Goal: Use online tool/utility: Utilize a website feature to perform a specific function

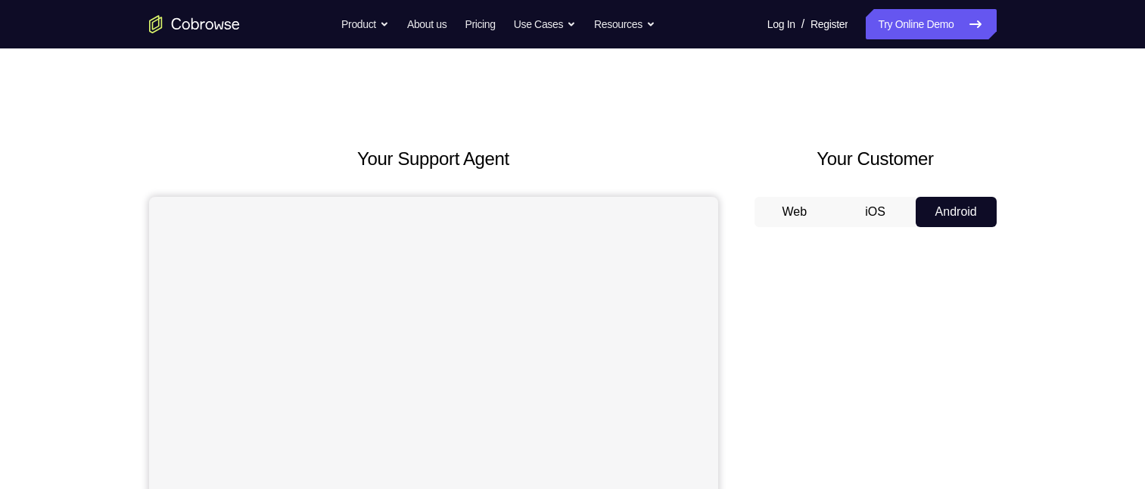
scroll to position [151, 0]
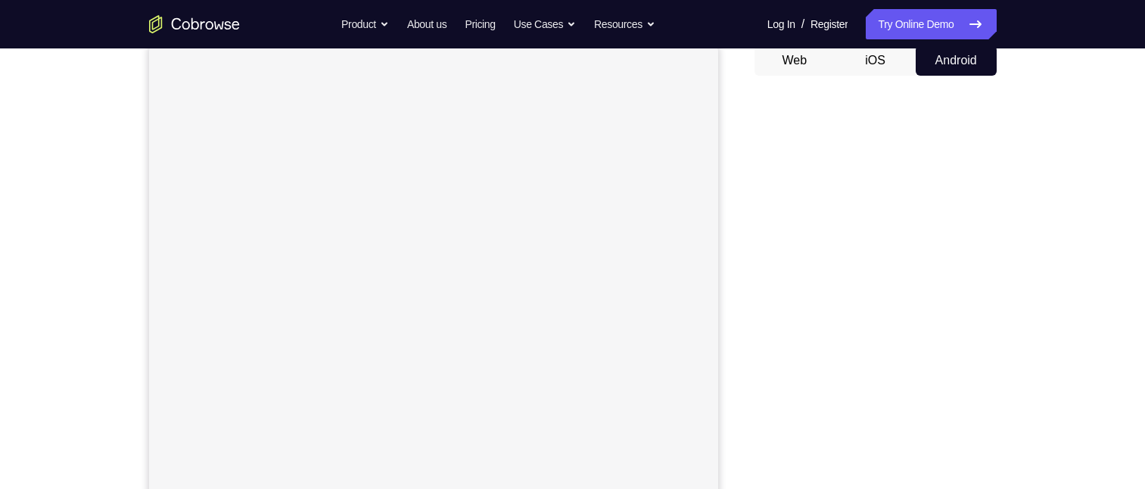
click at [965, 54] on button "Android" at bounding box center [955, 60] width 81 height 30
click at [865, 76] on button "iOS" at bounding box center [874, 60] width 81 height 30
click at [990, 76] on button "Android" at bounding box center [955, 60] width 81 height 30
click at [969, 76] on button "Android" at bounding box center [955, 60] width 81 height 30
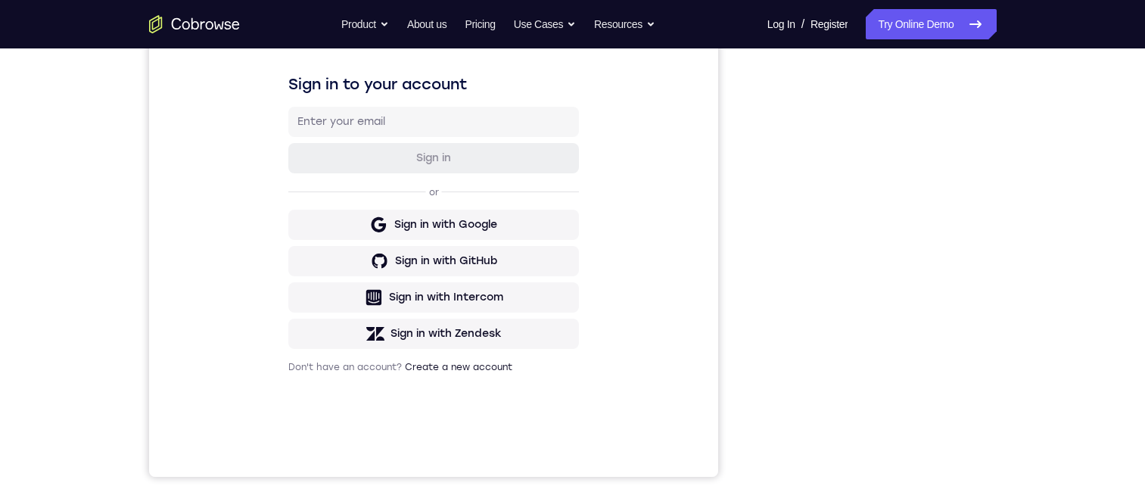
scroll to position [303, 0]
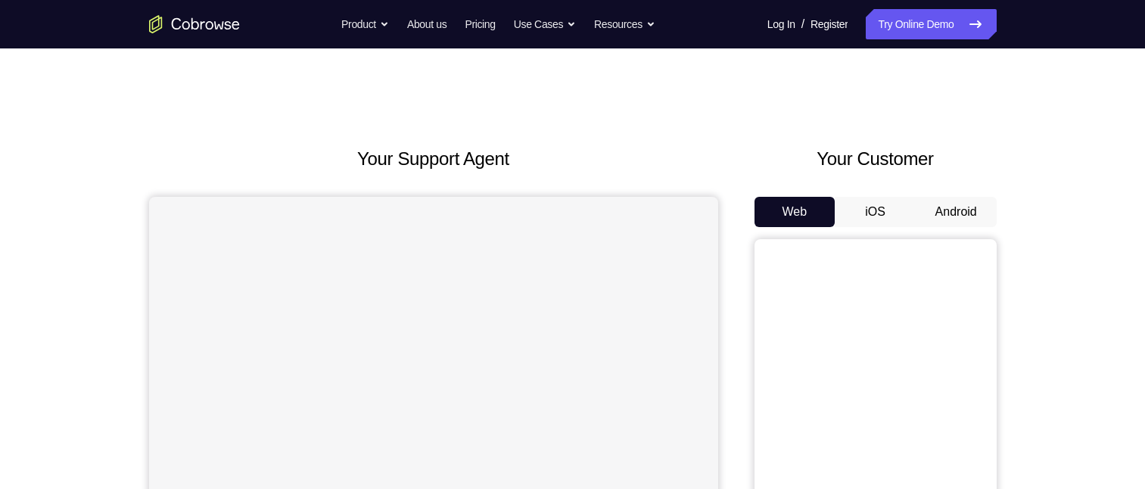
click at [939, 196] on div "Your Customer Web iOS Android" at bounding box center [875, 424] width 242 height 559
click at [950, 217] on button "Android" at bounding box center [955, 212] width 81 height 30
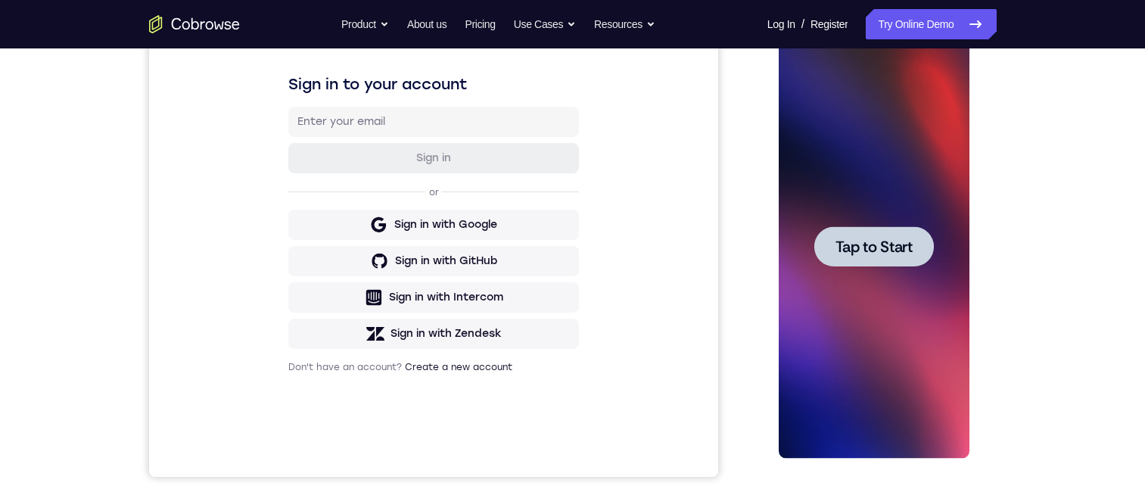
click at [862, 233] on div at bounding box center [874, 246] width 120 height 40
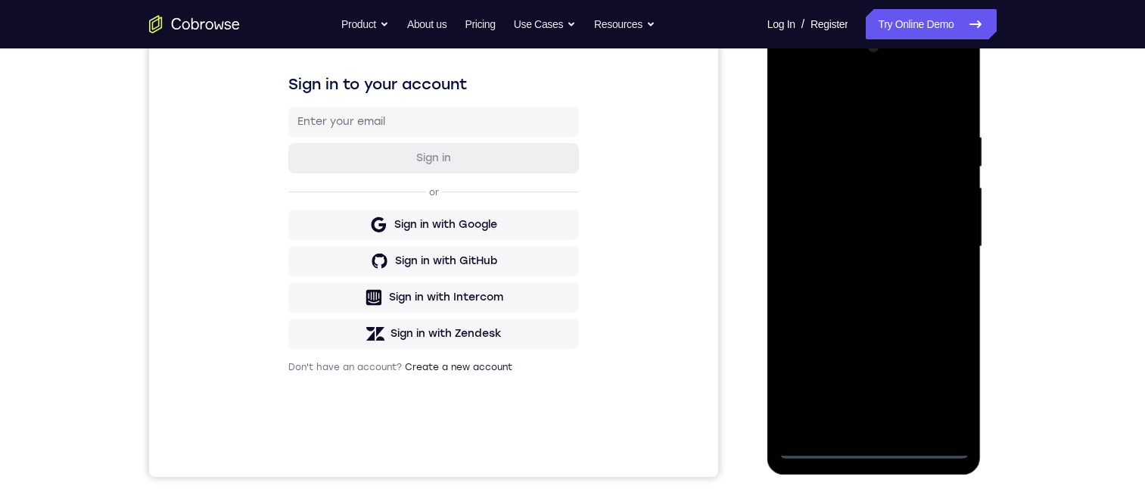
click at [865, 445] on div at bounding box center [873, 247] width 191 height 424
click at [868, 439] on div at bounding box center [873, 247] width 191 height 424
click at [871, 441] on div at bounding box center [873, 247] width 191 height 424
click at [937, 373] on div at bounding box center [873, 247] width 191 height 424
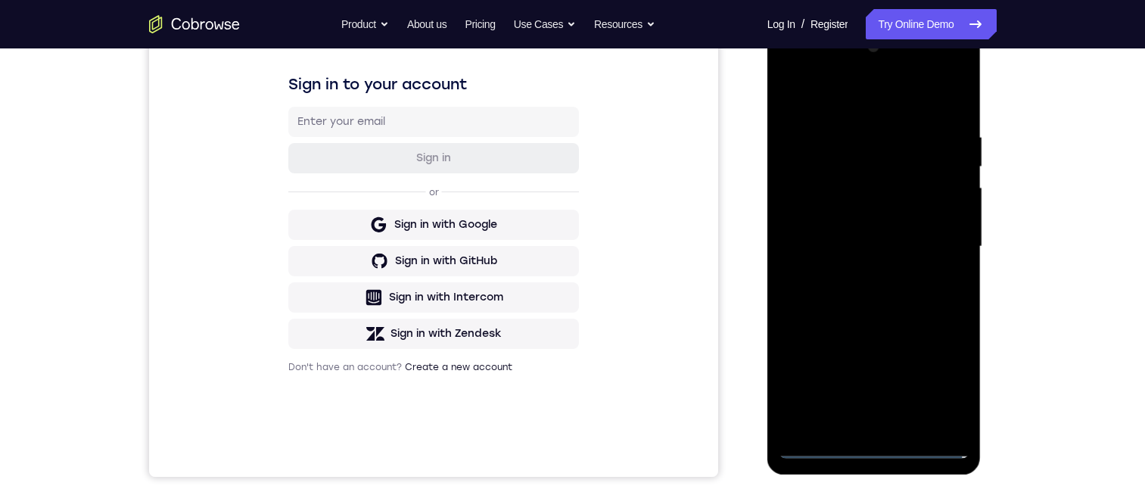
click at [811, 92] on div at bounding box center [873, 247] width 191 height 424
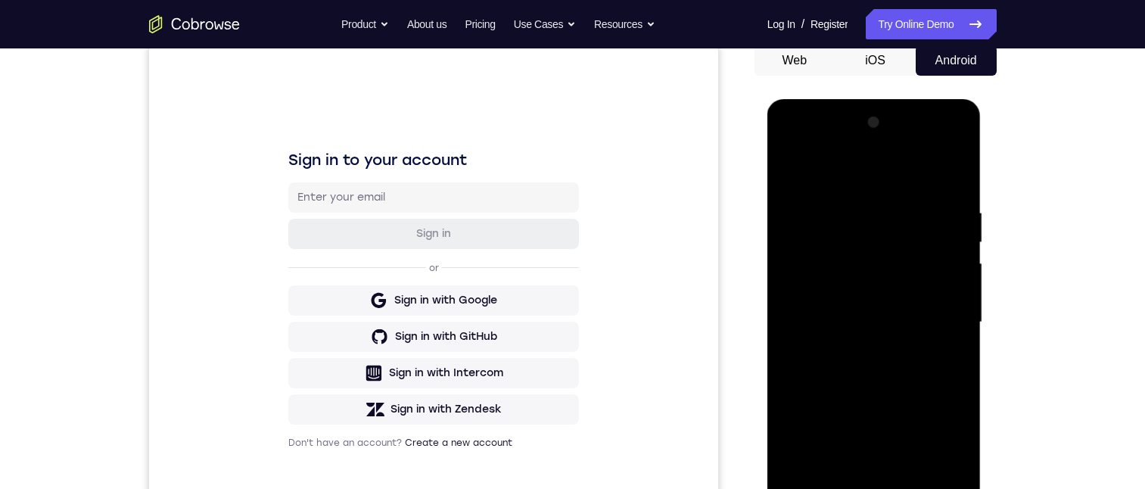
click at [933, 315] on div at bounding box center [873, 322] width 191 height 424
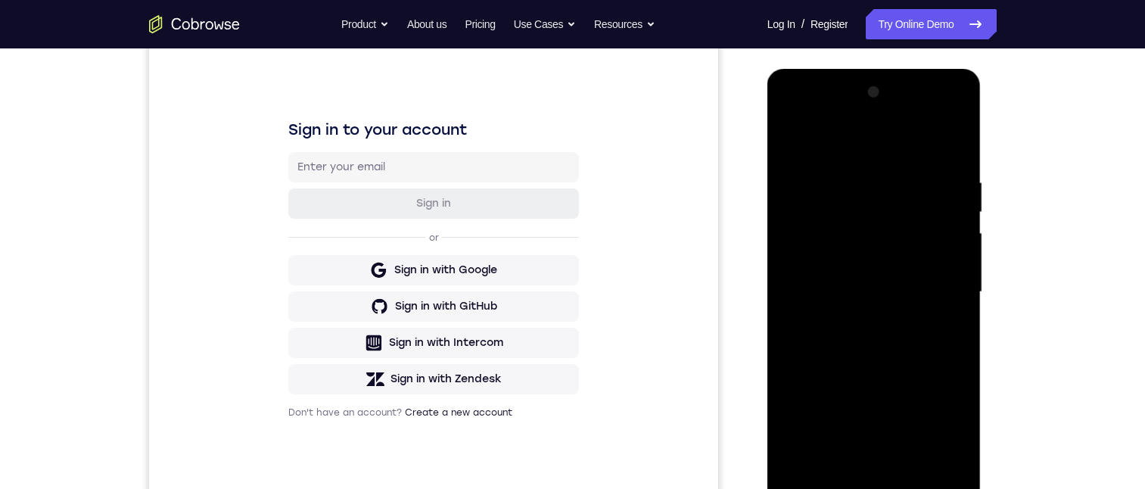
scroll to position [303, 0]
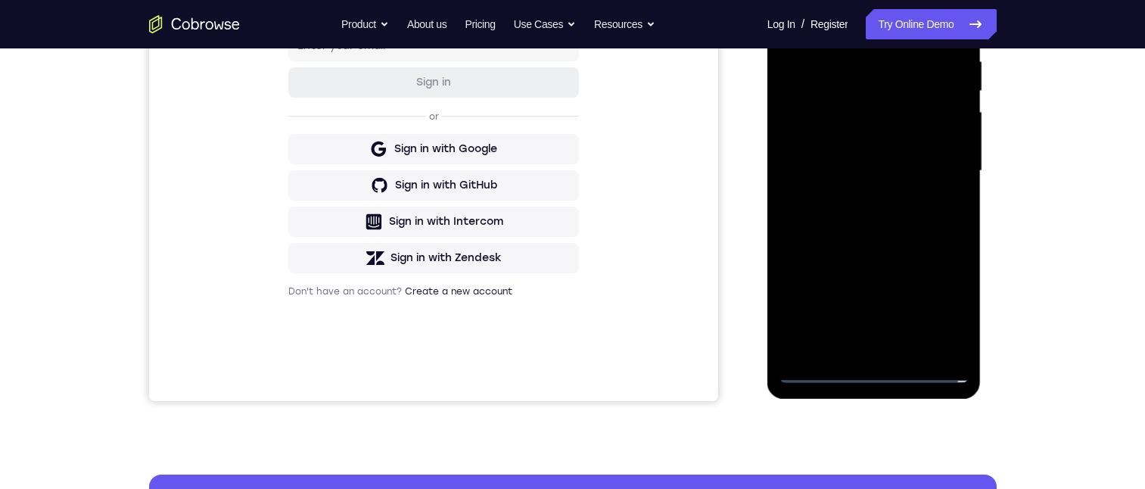
click at [853, 194] on div at bounding box center [873, 171] width 191 height 424
click at [855, 158] on div at bounding box center [873, 171] width 191 height 424
click at [852, 133] on div at bounding box center [873, 171] width 191 height 424
click at [852, 167] on div at bounding box center [873, 171] width 191 height 424
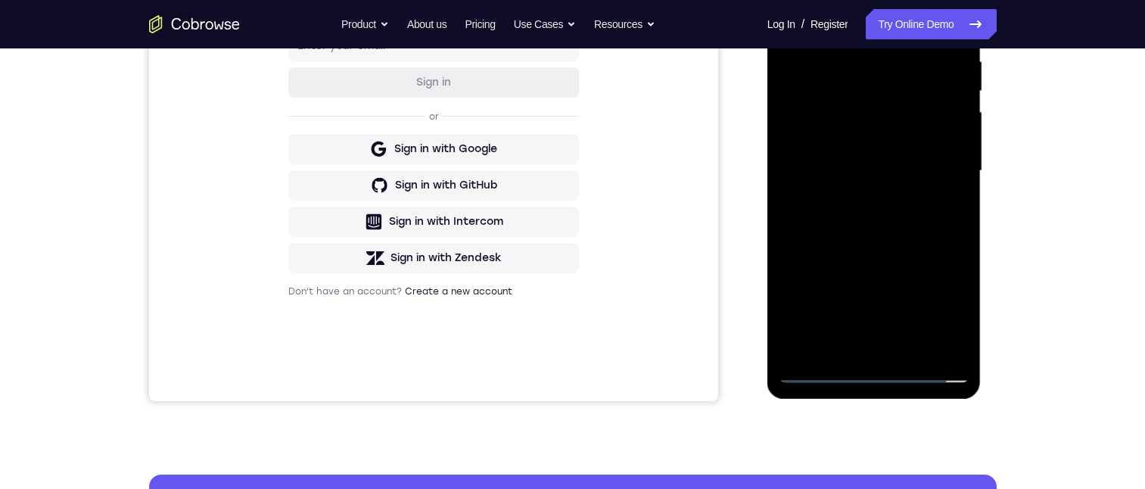
click at [874, 216] on div at bounding box center [873, 171] width 191 height 424
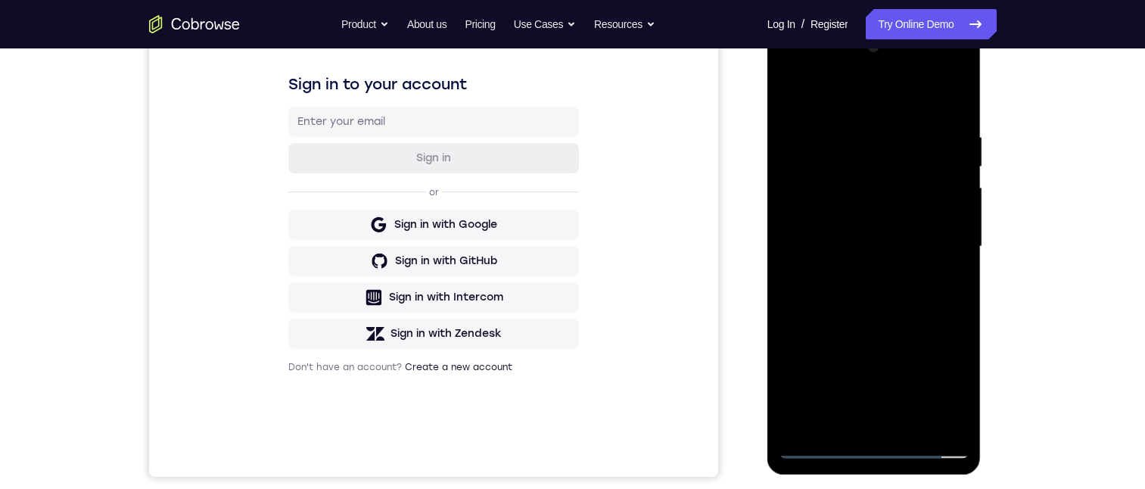
click at [867, 323] on div at bounding box center [873, 247] width 191 height 424
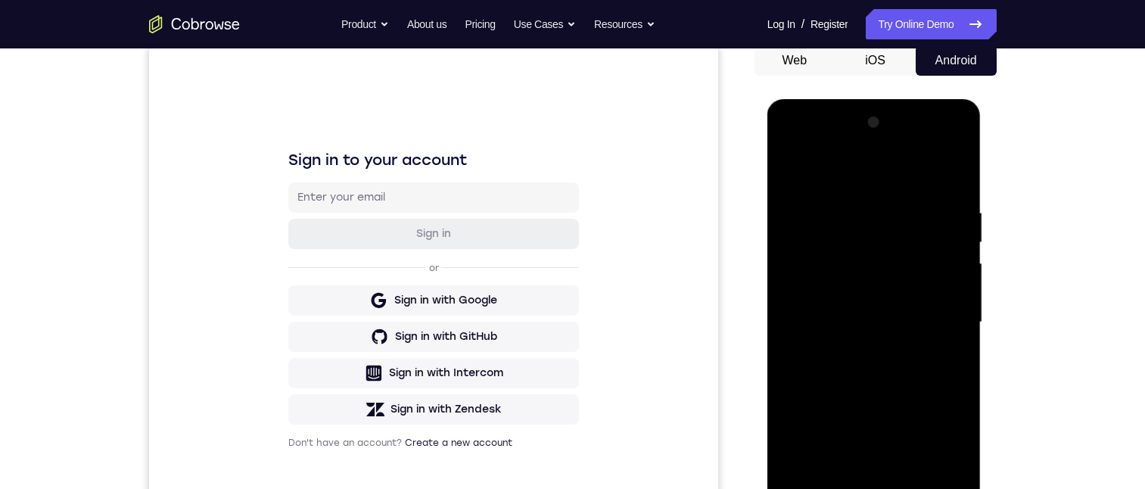
click at [895, 374] on div at bounding box center [873, 322] width 191 height 424
click at [953, 318] on div at bounding box center [873, 322] width 191 height 424
drag, startPoint x: 957, startPoint y: 323, endPoint x: 1757, endPoint y: 420, distance: 806.2
click at [957, 323] on div at bounding box center [873, 322] width 191 height 424
click at [959, 318] on div at bounding box center [873, 322] width 191 height 424
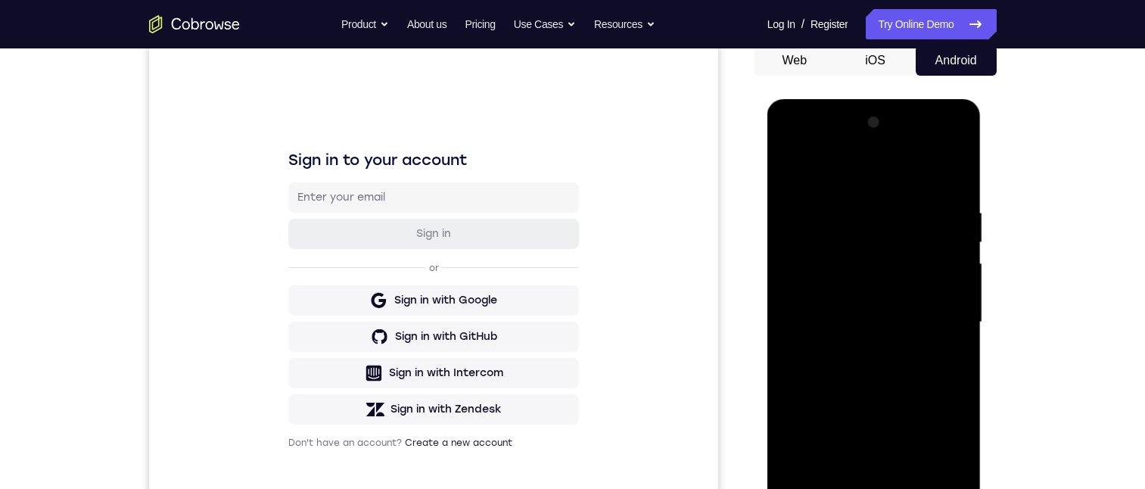
click at [959, 318] on div at bounding box center [873, 322] width 191 height 424
click at [956, 311] on div at bounding box center [873, 322] width 191 height 424
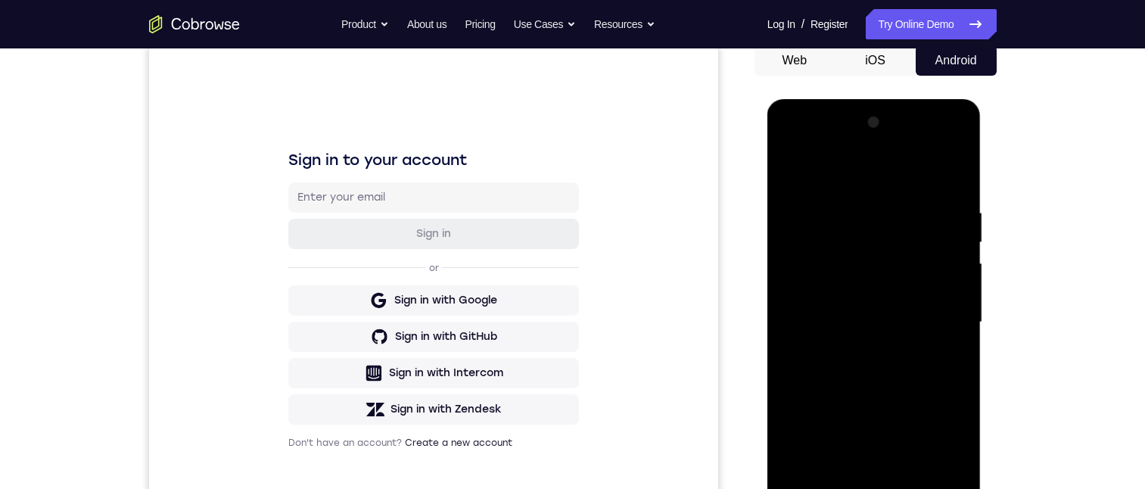
click at [960, 325] on div at bounding box center [873, 322] width 191 height 424
click at [962, 319] on div at bounding box center [873, 322] width 191 height 424
click at [953, 316] on div at bounding box center [873, 322] width 191 height 424
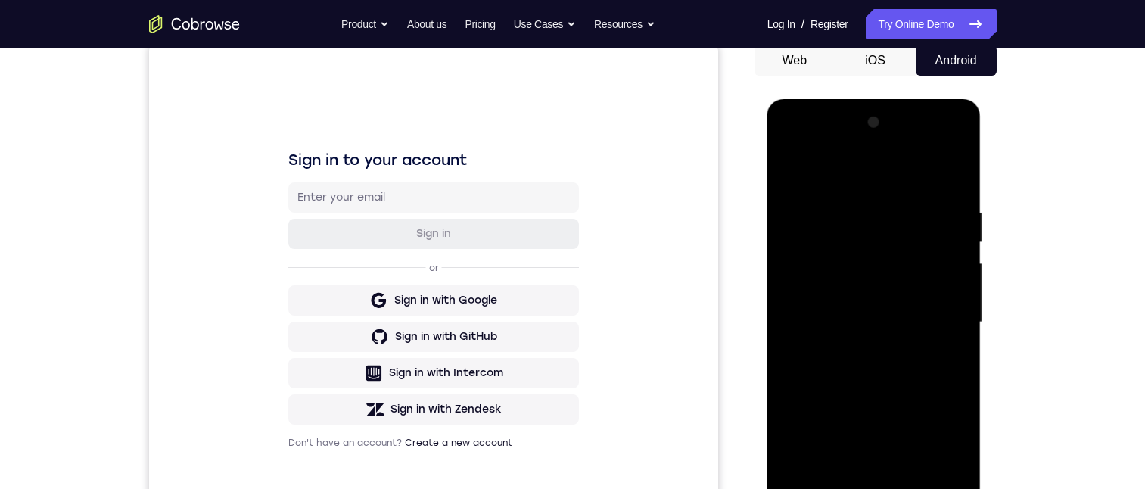
click at [849, 206] on div at bounding box center [873, 322] width 191 height 424
click at [928, 322] on div at bounding box center [873, 322] width 191 height 424
click at [940, 314] on div at bounding box center [873, 322] width 191 height 424
click at [958, 337] on div at bounding box center [873, 322] width 191 height 424
click at [948, 309] on div at bounding box center [873, 322] width 191 height 424
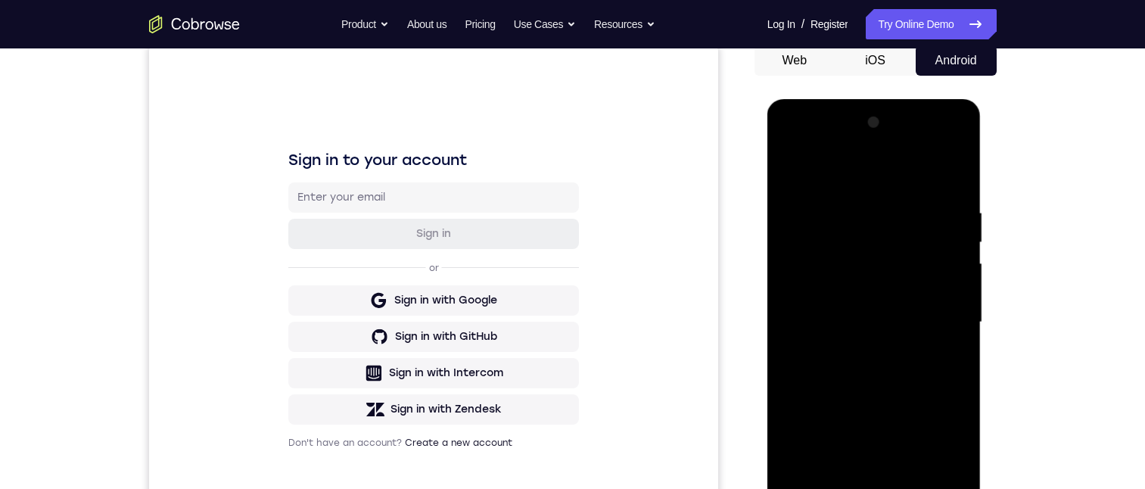
click at [948, 309] on div at bounding box center [873, 322] width 191 height 424
click at [951, 332] on div at bounding box center [873, 322] width 191 height 424
click at [971, 314] on div at bounding box center [874, 324] width 214 height 451
click at [968, 307] on div at bounding box center [873, 322] width 191 height 424
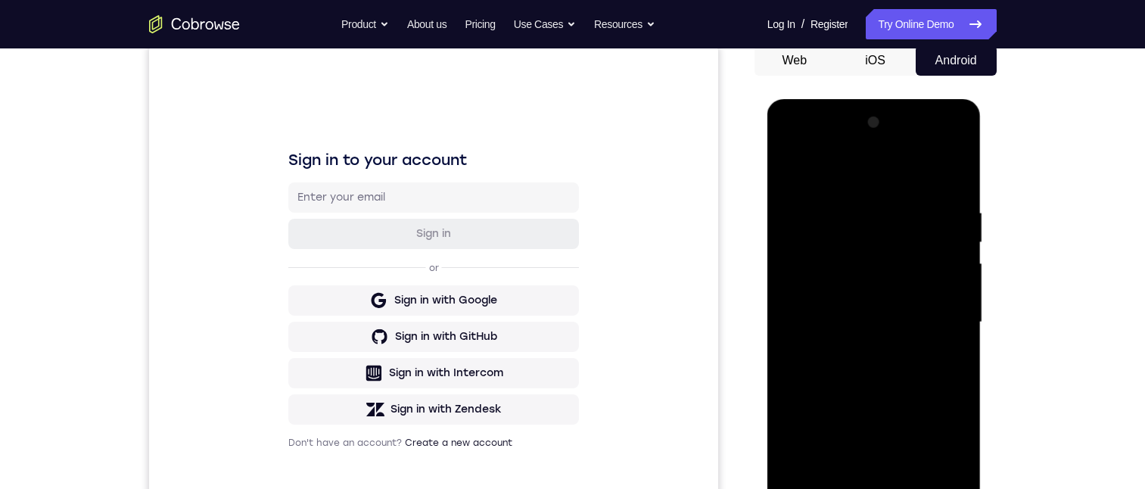
click at [950, 323] on div at bounding box center [873, 322] width 191 height 424
click at [959, 359] on div at bounding box center [873, 322] width 191 height 424
drag, startPoint x: 962, startPoint y: 306, endPoint x: 1751, endPoint y: 374, distance: 791.2
click at [962, 306] on div at bounding box center [873, 322] width 191 height 424
click at [962, 301] on div at bounding box center [873, 322] width 191 height 424
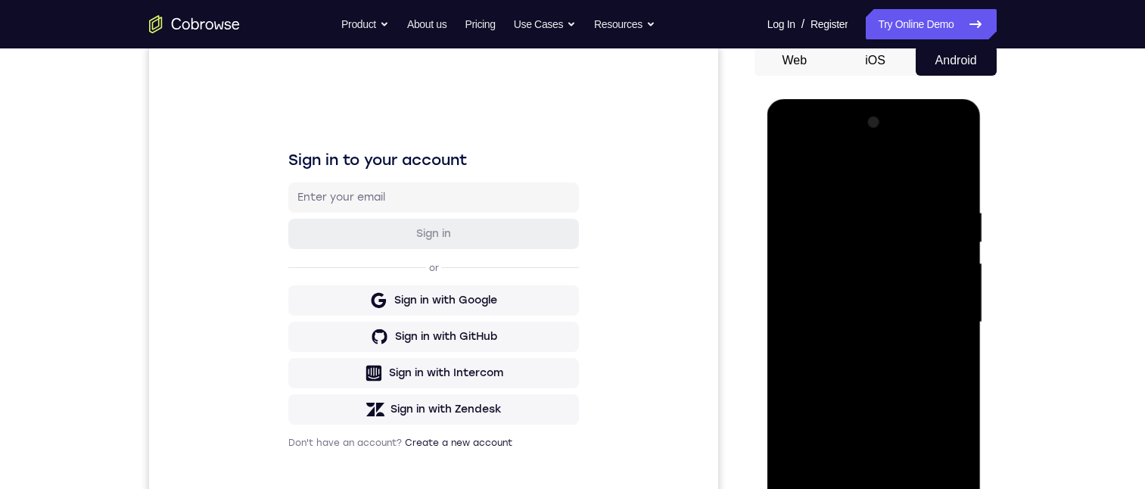
click at [962, 305] on div at bounding box center [873, 322] width 191 height 424
click at [955, 309] on div at bounding box center [873, 322] width 191 height 424
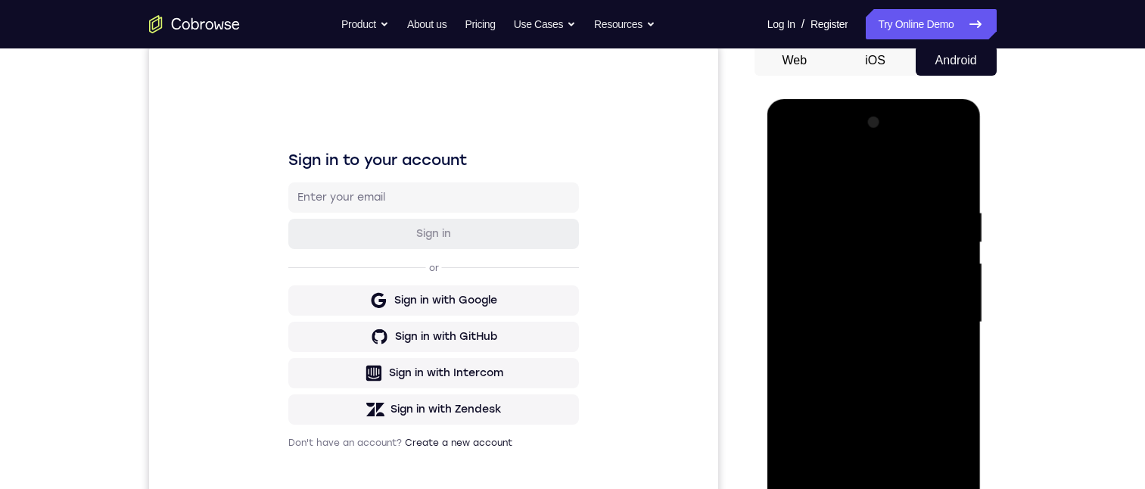
click at [959, 310] on div at bounding box center [873, 322] width 191 height 424
click at [946, 300] on div at bounding box center [873, 322] width 191 height 424
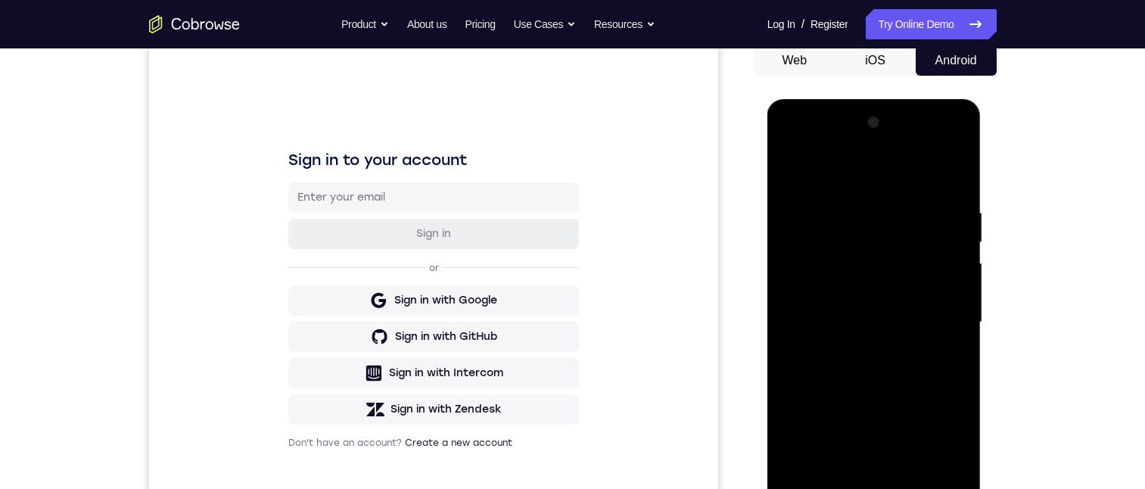
click at [946, 300] on div at bounding box center [873, 322] width 191 height 424
drag, startPoint x: 946, startPoint y: 300, endPoint x: 1617, endPoint y: 185, distance: 679.9
click at [946, 300] on div at bounding box center [873, 322] width 191 height 424
click at [959, 169] on div at bounding box center [873, 322] width 191 height 424
click at [909, 488] on div at bounding box center [873, 322] width 191 height 424
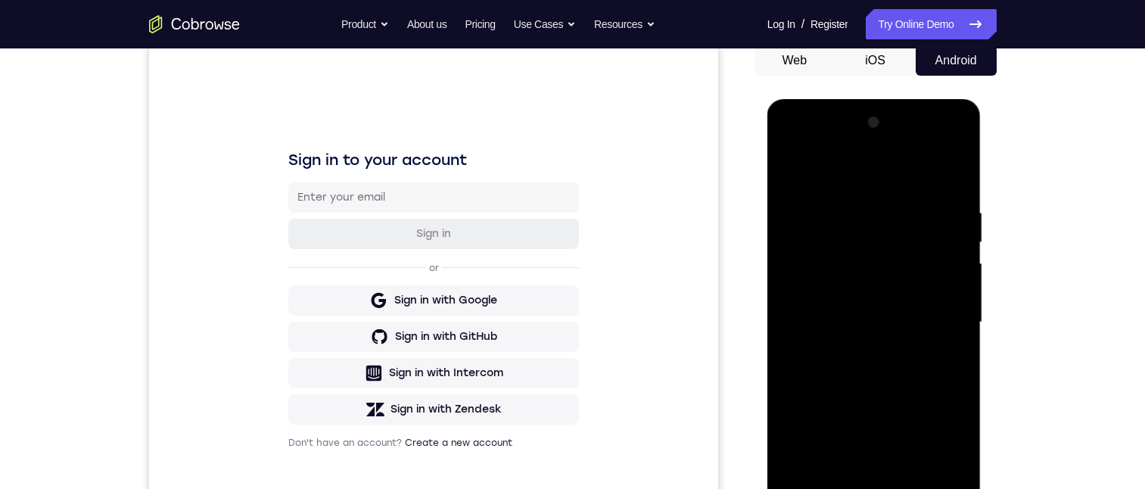
scroll to position [227, 0]
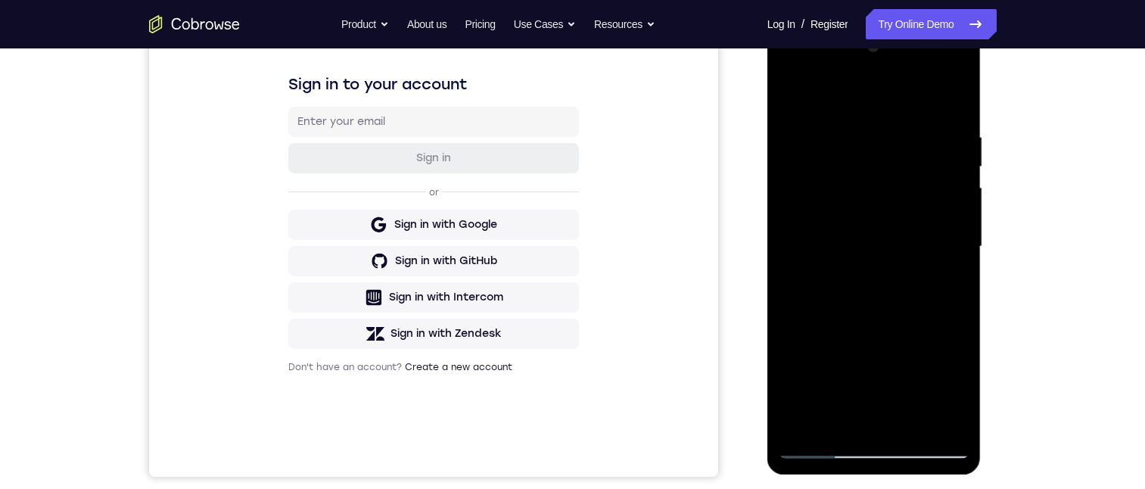
click at [882, 318] on div at bounding box center [873, 247] width 191 height 424
click at [896, 272] on div at bounding box center [873, 247] width 191 height 424
click at [852, 196] on div at bounding box center [873, 247] width 191 height 424
click at [793, 93] on div at bounding box center [873, 247] width 191 height 424
click at [856, 238] on div at bounding box center [873, 247] width 191 height 424
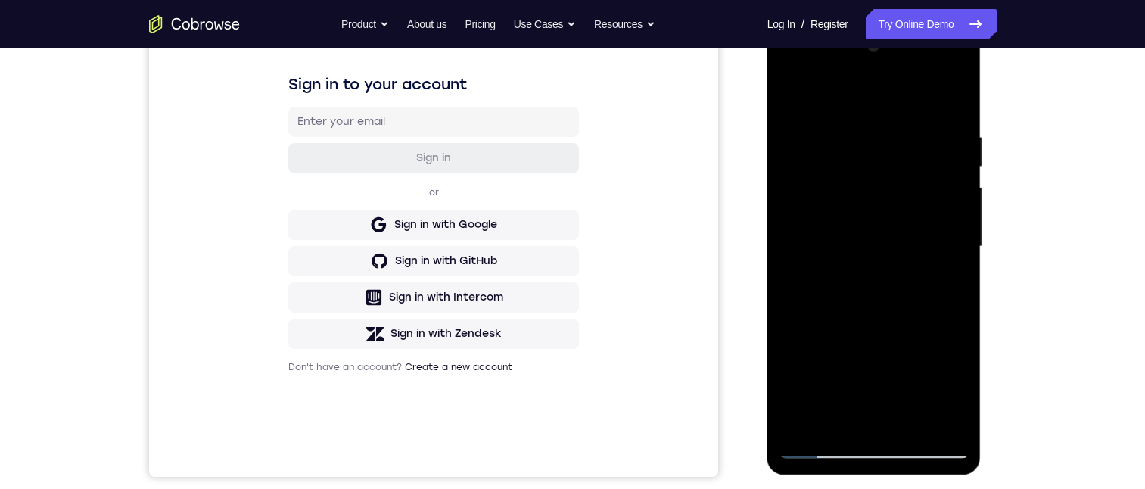
click at [919, 331] on div at bounding box center [873, 247] width 191 height 424
click at [957, 327] on div at bounding box center [873, 247] width 191 height 424
click at [791, 94] on div at bounding box center [873, 247] width 191 height 424
click at [859, 266] on div at bounding box center [873, 247] width 191 height 424
click at [825, 416] on div at bounding box center [873, 247] width 191 height 424
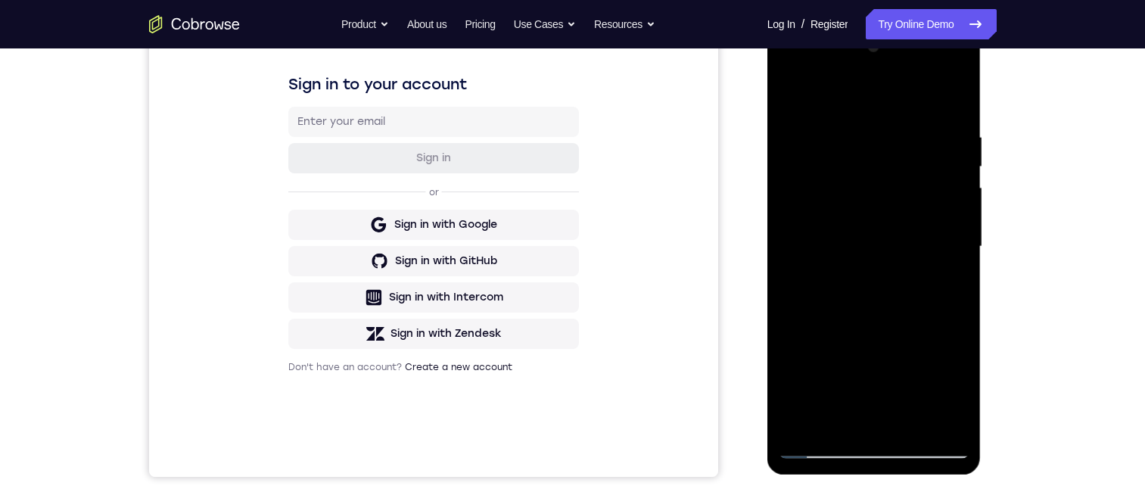
click at [937, 277] on div at bounding box center [873, 247] width 191 height 424
click at [793, 91] on div at bounding box center [873, 247] width 191 height 424
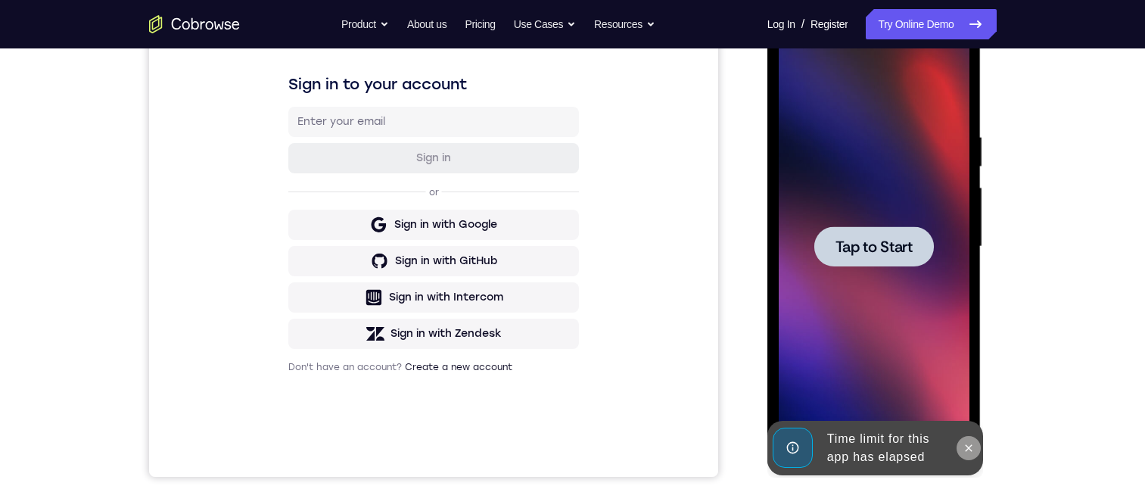
click at [965, 447] on icon at bounding box center [968, 448] width 12 height 12
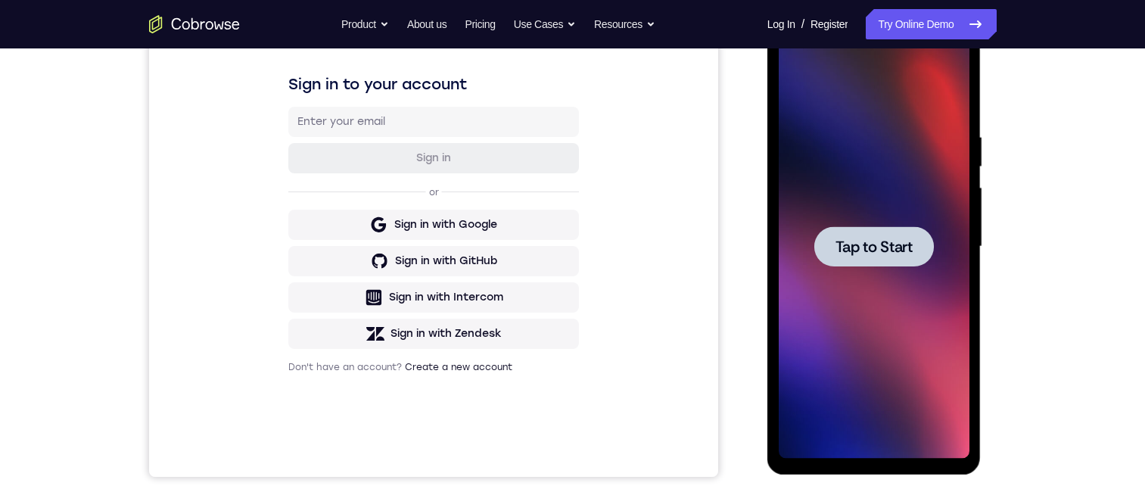
click at [873, 239] on span "Tap to Start" at bounding box center [873, 246] width 77 height 15
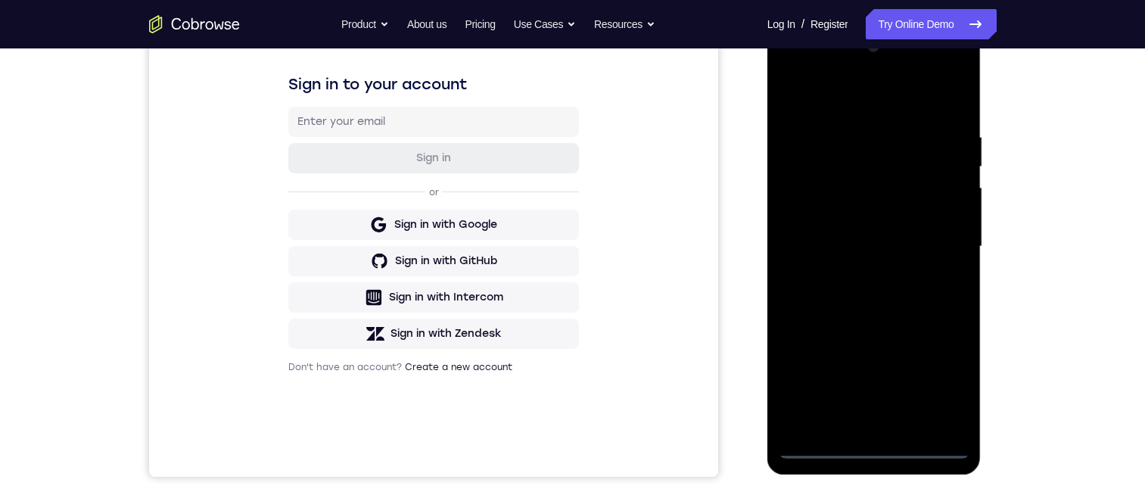
click at [871, 444] on div at bounding box center [873, 247] width 191 height 424
click at [930, 368] on div at bounding box center [873, 247] width 191 height 424
click at [839, 95] on div at bounding box center [873, 247] width 191 height 424
click at [933, 244] on div at bounding box center [873, 247] width 191 height 424
click at [852, 267] on div at bounding box center [873, 247] width 191 height 424
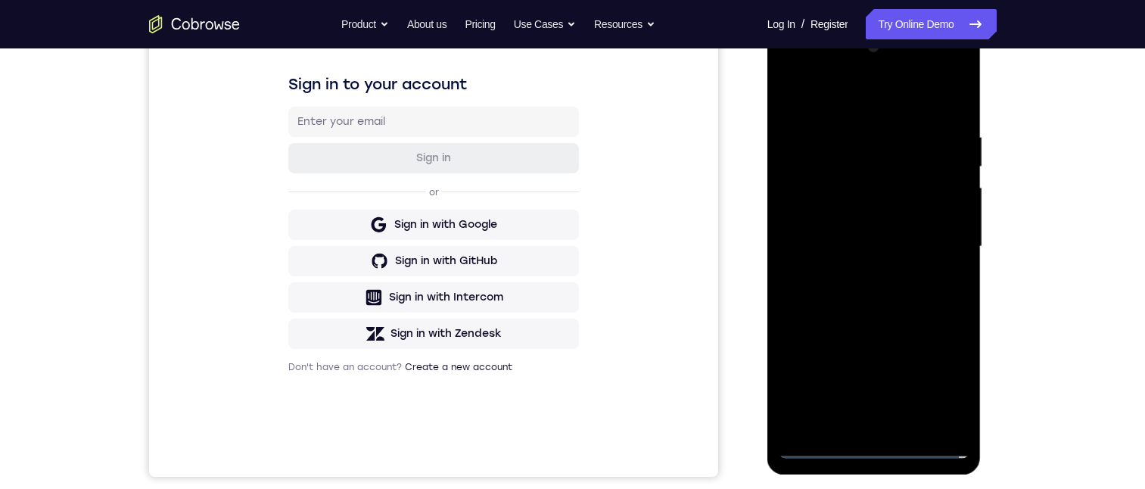
click at [847, 227] on div at bounding box center [873, 247] width 191 height 424
click at [830, 212] on div at bounding box center [873, 247] width 191 height 424
click at [865, 248] on div at bounding box center [873, 247] width 191 height 424
click at [902, 291] on div at bounding box center [873, 247] width 191 height 424
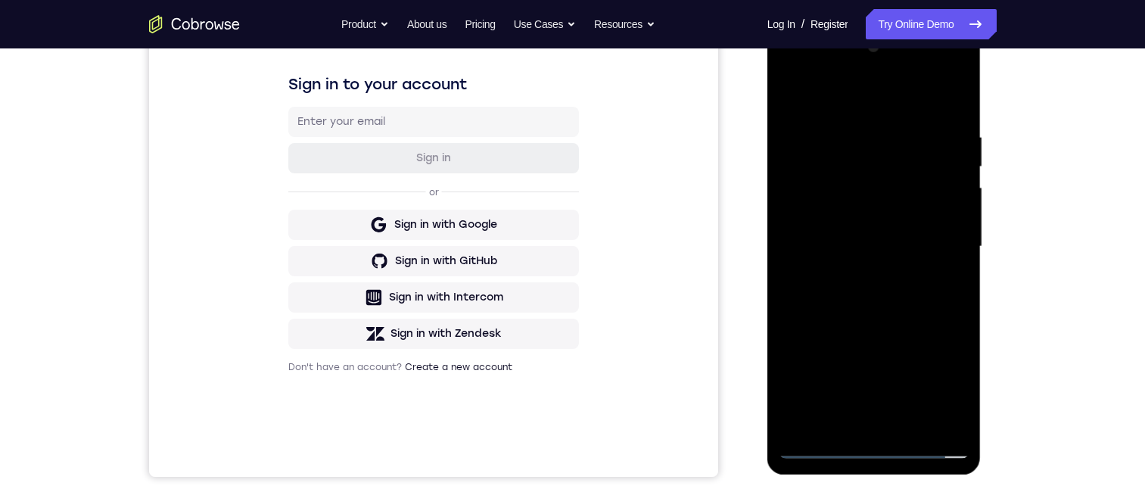
click at [902, 291] on div at bounding box center [873, 247] width 191 height 424
click at [876, 291] on div at bounding box center [873, 247] width 191 height 424
click at [873, 326] on div at bounding box center [873, 247] width 191 height 424
click at [881, 303] on div at bounding box center [873, 247] width 191 height 424
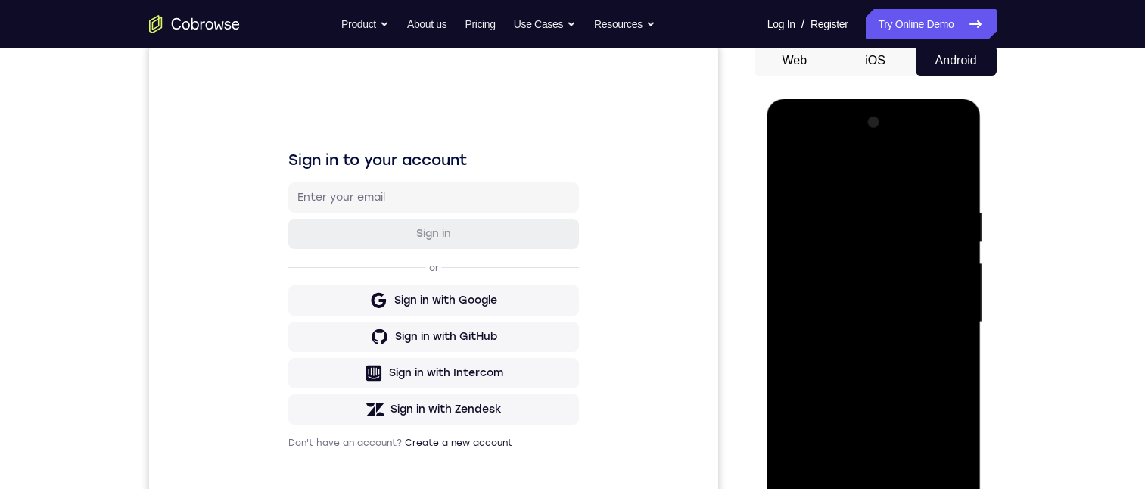
click at [959, 402] on div at bounding box center [873, 322] width 191 height 424
click at [959, 407] on div at bounding box center [873, 322] width 191 height 424
click at [958, 235] on div at bounding box center [873, 322] width 191 height 424
drag, startPoint x: 958, startPoint y: 235, endPoint x: 1751, endPoint y: 337, distance: 799.5
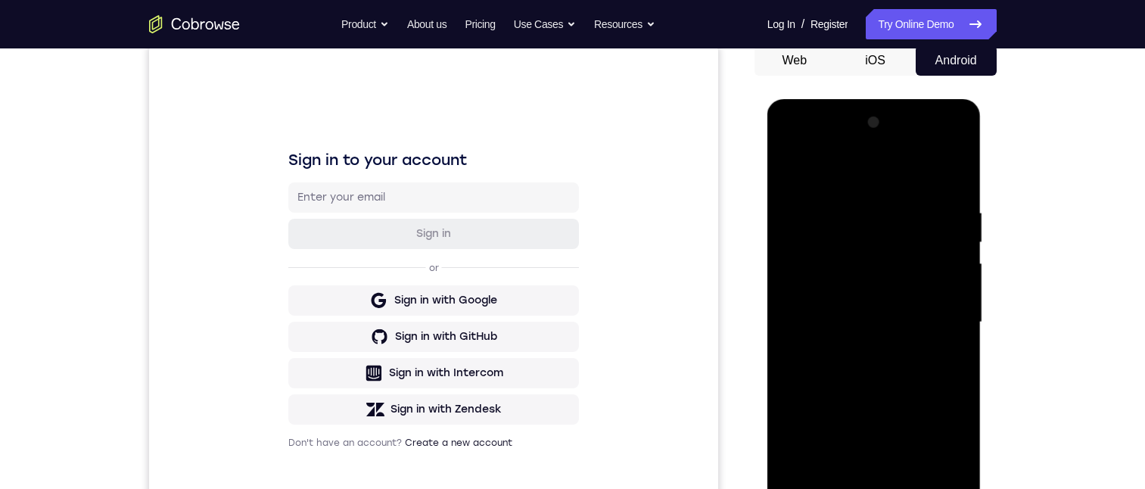
click at [958, 235] on div at bounding box center [873, 322] width 191 height 424
click at [959, 163] on div at bounding box center [873, 322] width 191 height 424
click at [887, 187] on div at bounding box center [873, 322] width 191 height 424
click at [836, 187] on div at bounding box center [873, 322] width 191 height 424
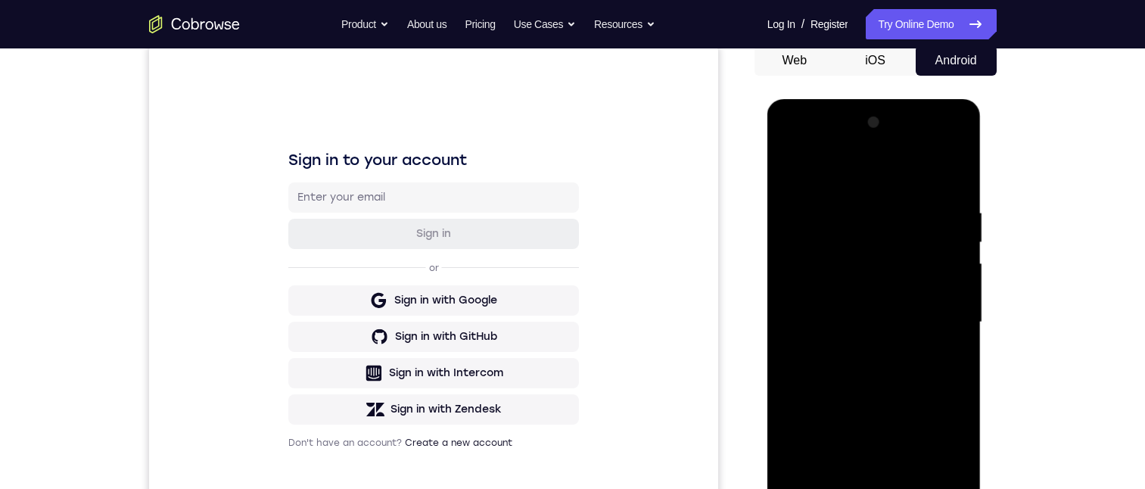
click at [829, 312] on div at bounding box center [873, 322] width 191 height 424
drag, startPoint x: 790, startPoint y: 157, endPoint x: 1531, endPoint y: 259, distance: 748.3
click at [790, 157] on div at bounding box center [873, 322] width 191 height 424
click at [949, 381] on div at bounding box center [873, 322] width 191 height 424
click at [822, 287] on div at bounding box center [873, 322] width 191 height 424
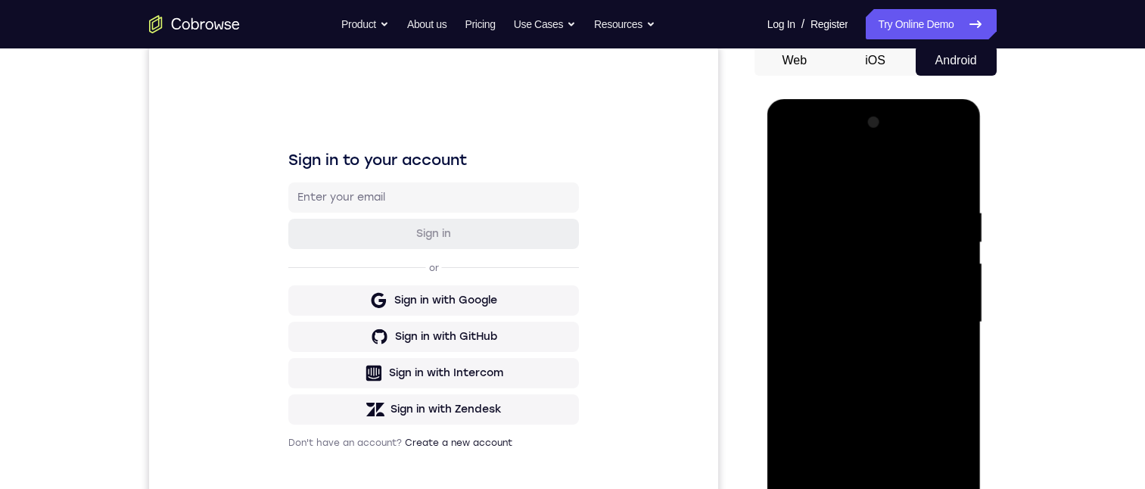
click at [818, 286] on div at bounding box center [873, 322] width 191 height 424
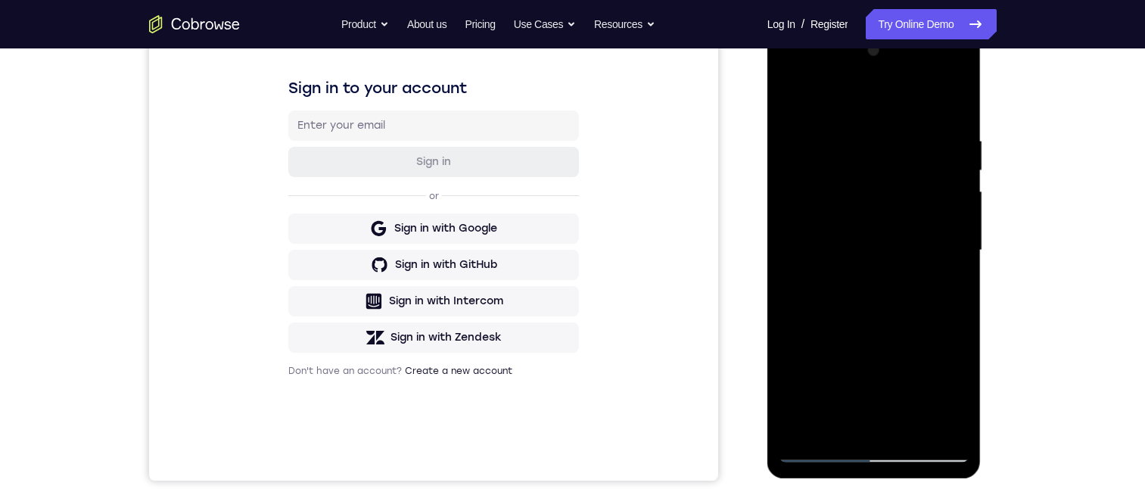
scroll to position [227, 0]
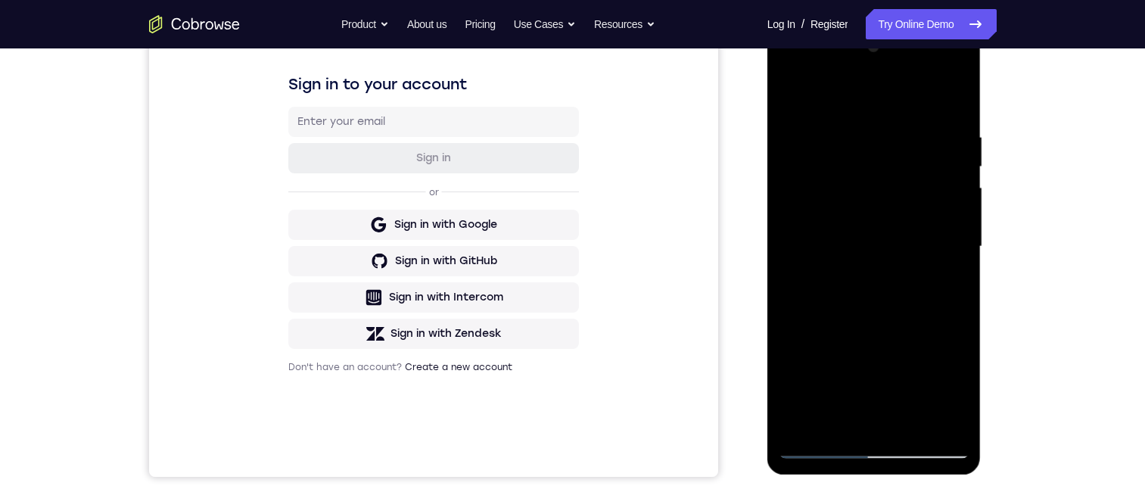
click at [853, 124] on div at bounding box center [873, 247] width 191 height 424
click at [947, 91] on div at bounding box center [873, 247] width 191 height 424
click at [834, 418] on div at bounding box center [873, 247] width 191 height 424
click at [844, 89] on div at bounding box center [873, 247] width 191 height 424
click at [884, 102] on div at bounding box center [873, 247] width 191 height 424
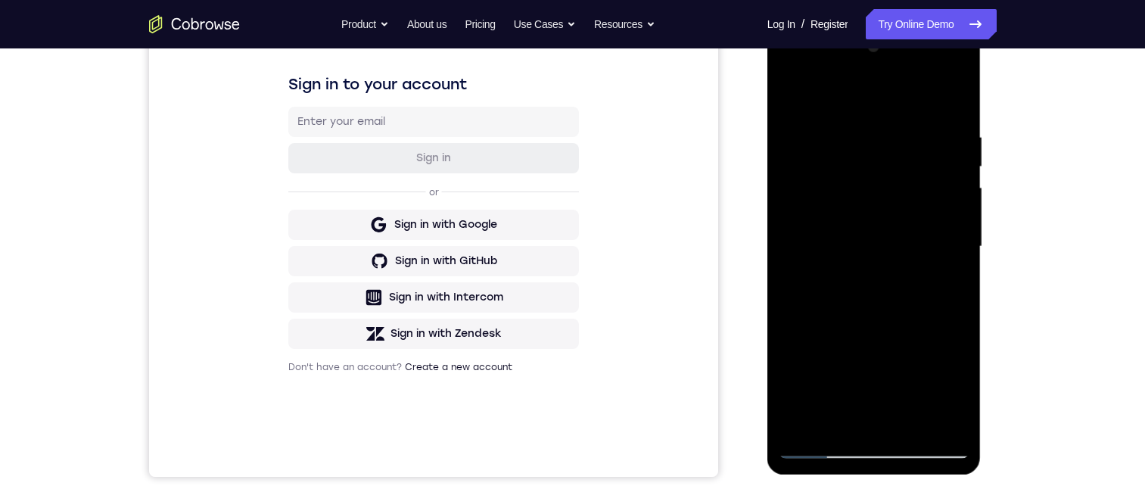
click at [828, 104] on div at bounding box center [873, 247] width 191 height 424
click at [879, 148] on div at bounding box center [873, 247] width 191 height 424
click at [825, 235] on div at bounding box center [873, 247] width 191 height 424
